Goal: Complete application form: Complete application form

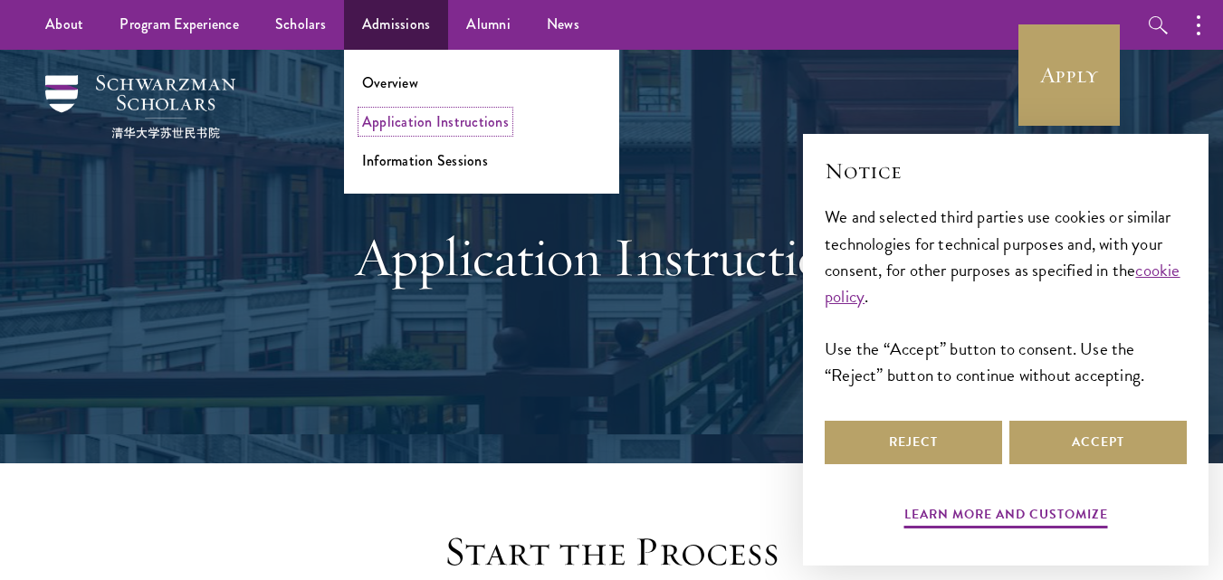
click at [428, 115] on link "Application Instructions" at bounding box center [435, 121] width 147 height 21
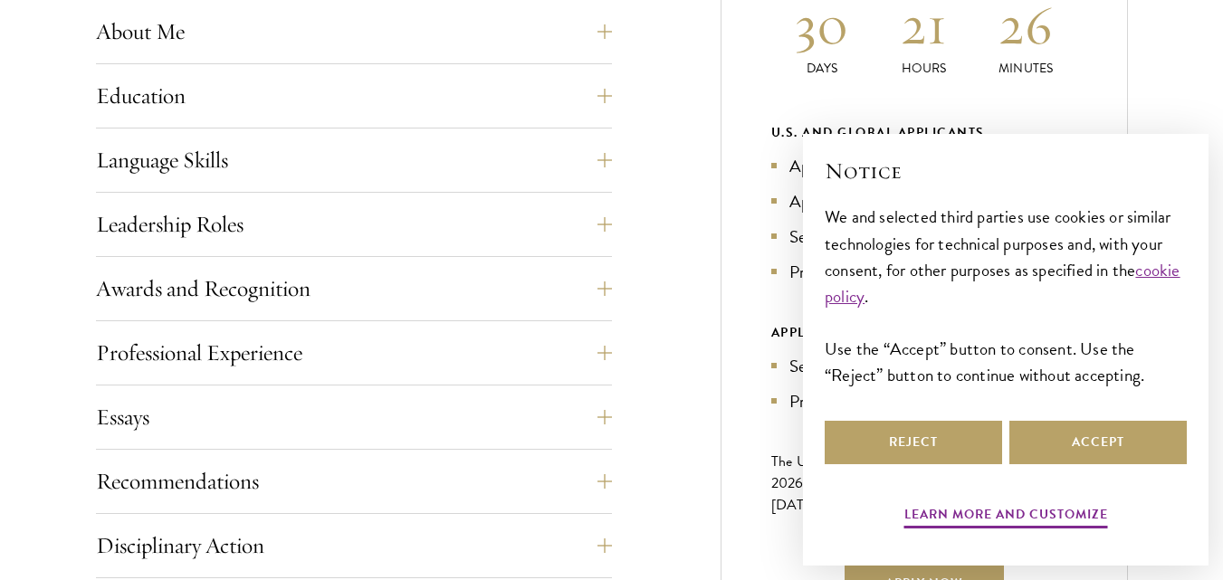
scroll to position [942, 0]
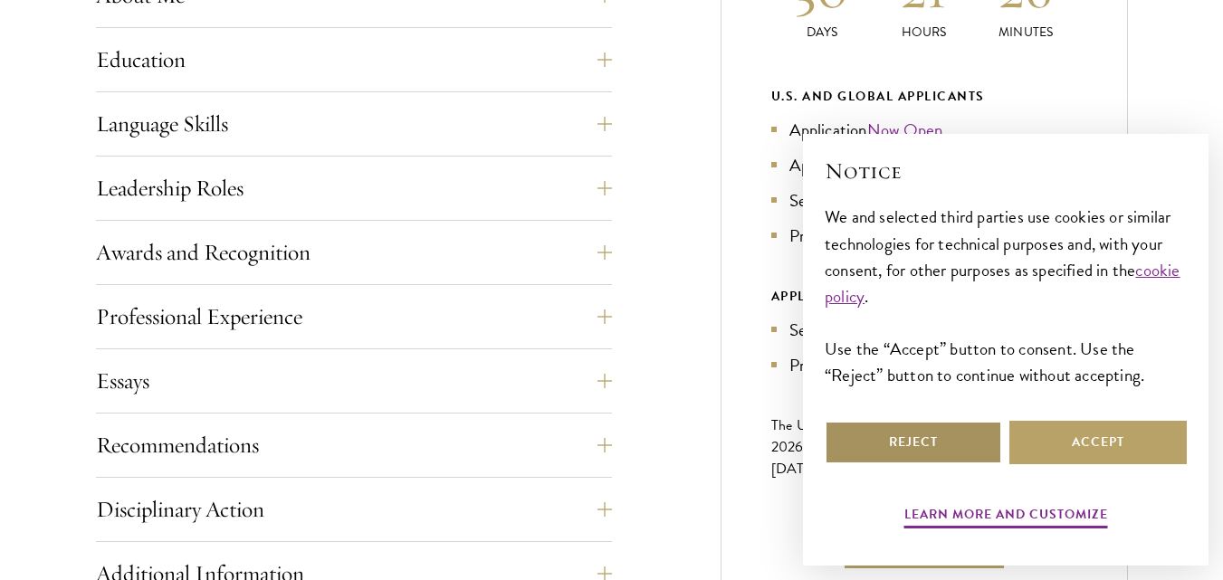
click at [902, 429] on button "Reject" at bounding box center [913, 442] width 177 height 43
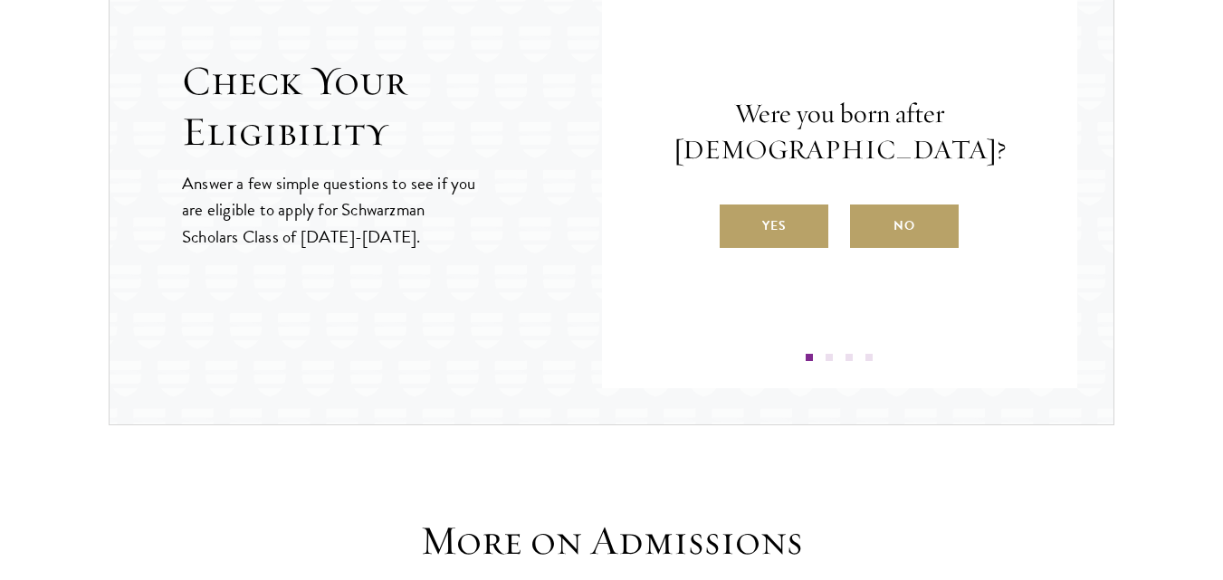
scroll to position [2040, 0]
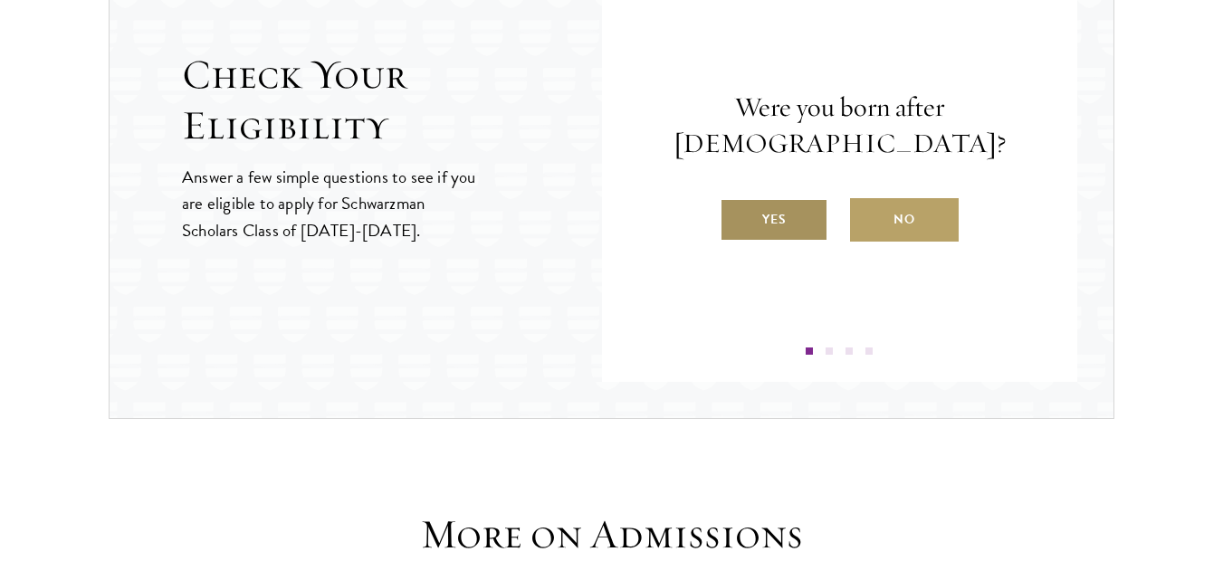
click at [797, 216] on label "Yes" at bounding box center [774, 219] width 109 height 43
click at [736, 216] on input "Yes" at bounding box center [728, 208] width 16 height 16
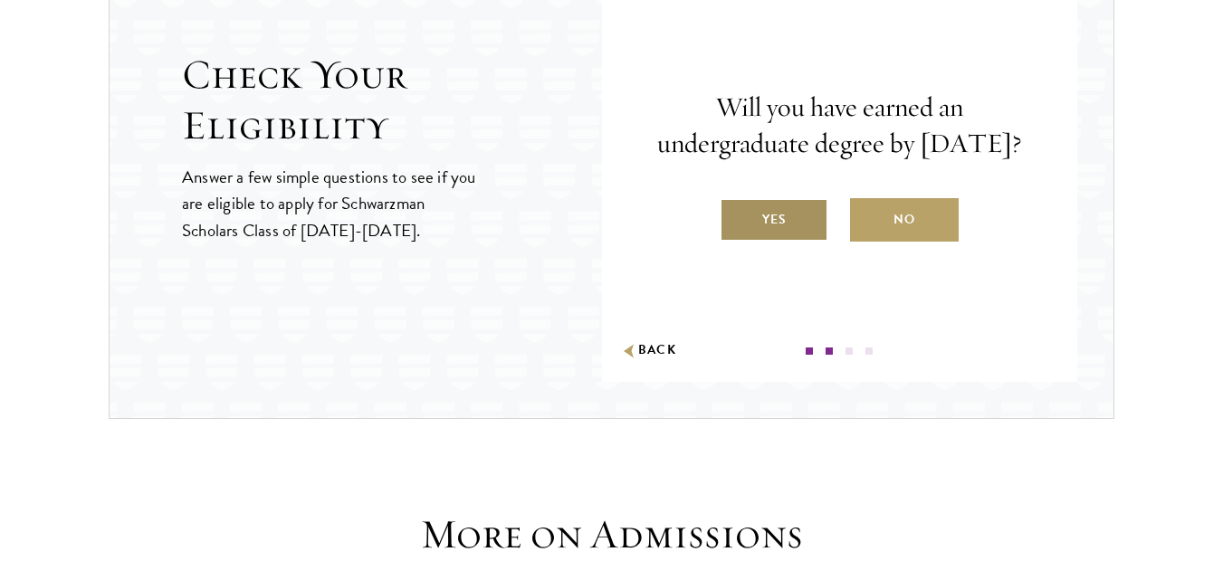
click at [781, 241] on label "Yes" at bounding box center [774, 219] width 109 height 43
click at [736, 216] on input "Yes" at bounding box center [728, 208] width 16 height 16
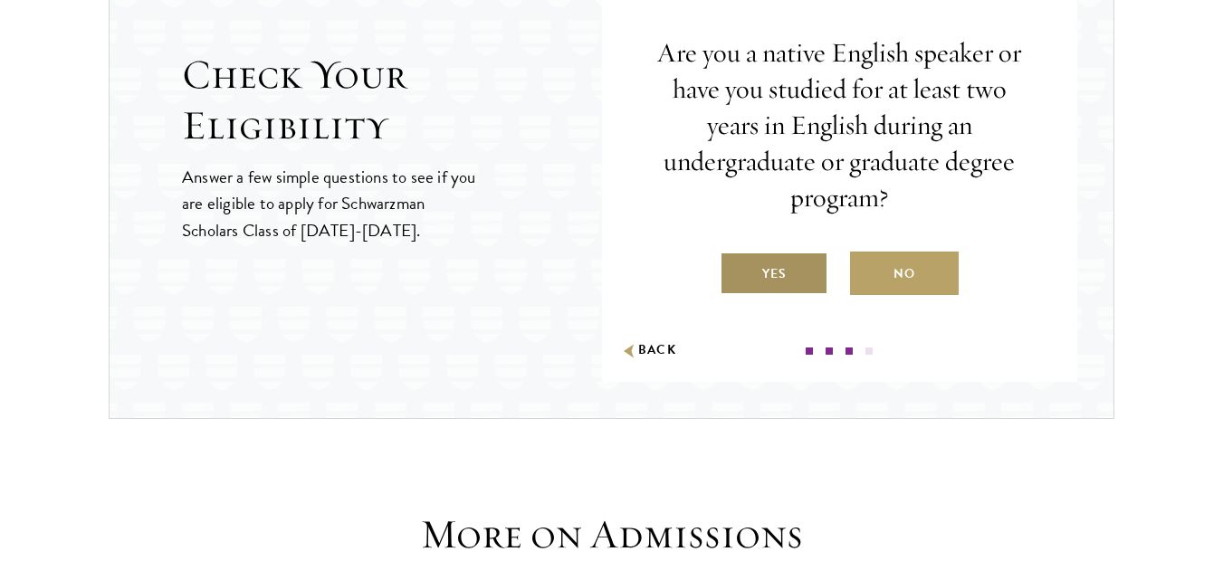
click at [811, 268] on label "Yes" at bounding box center [774, 273] width 109 height 43
click at [736, 268] on input "Yes" at bounding box center [728, 262] width 16 height 16
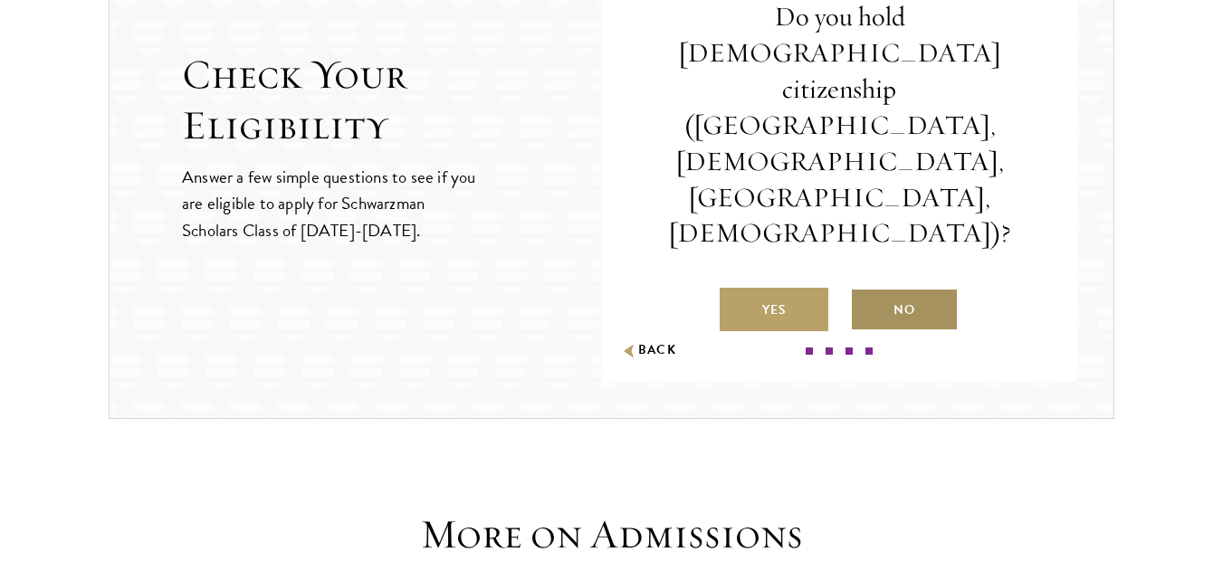
click at [898, 288] on label "No" at bounding box center [904, 309] width 109 height 43
click at [867, 291] on input "No" at bounding box center [858, 299] width 16 height 16
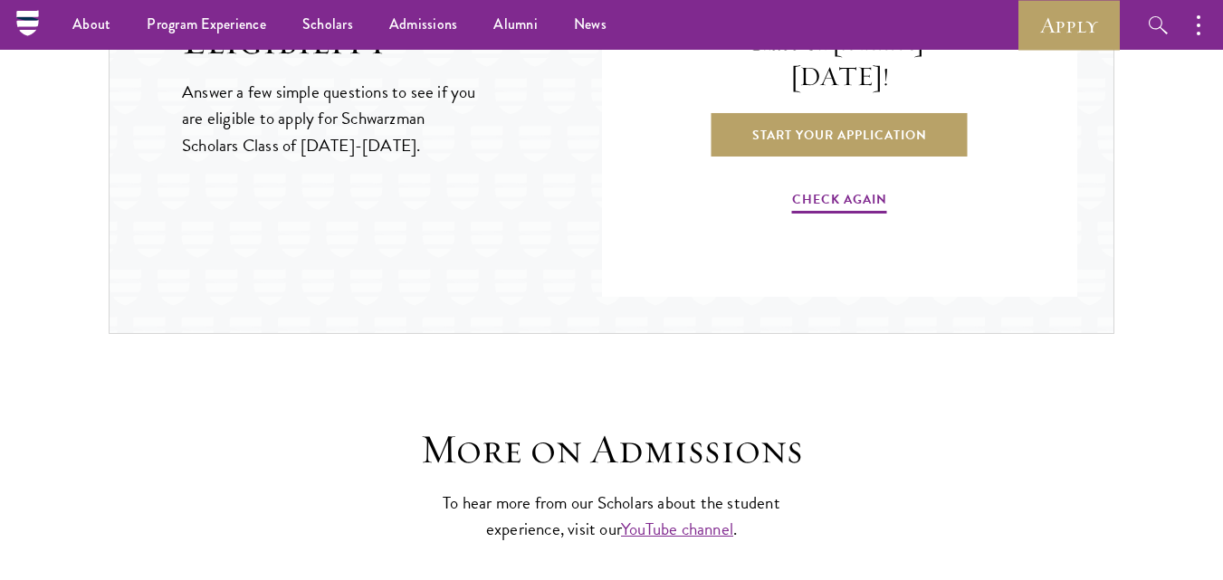
scroll to position [2118, 0]
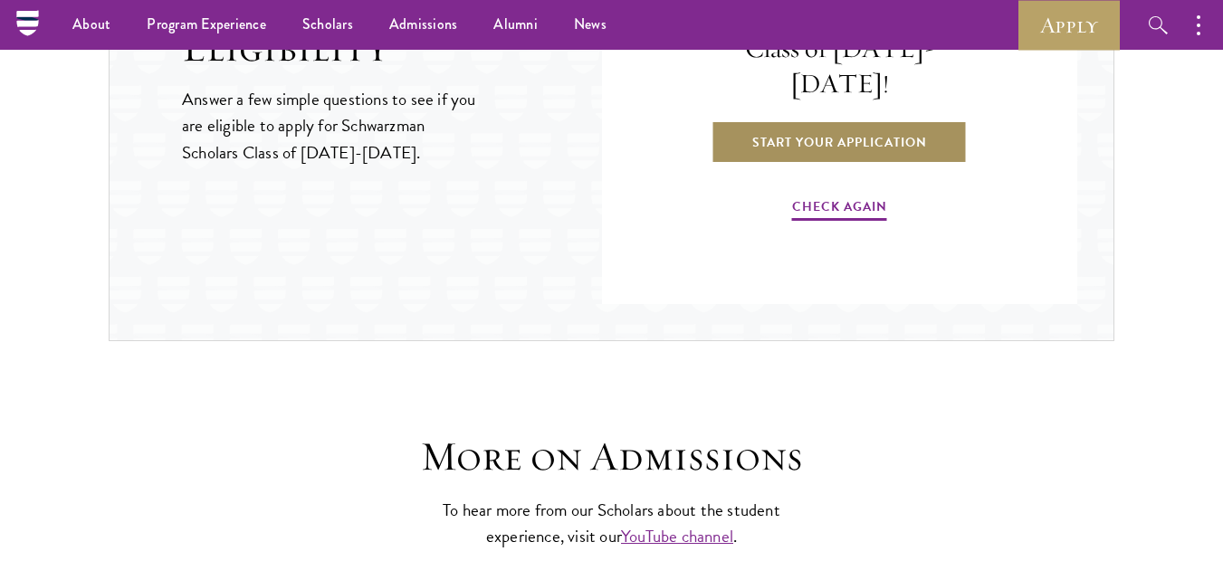
click at [934, 120] on link "Start Your Application" at bounding box center [840, 141] width 256 height 43
